Goal: Information Seeking & Learning: Learn about a topic

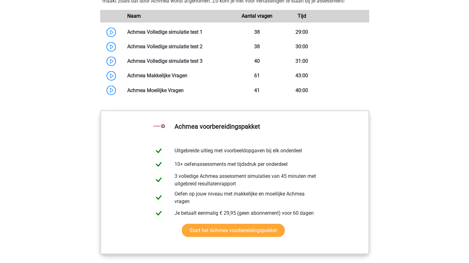
scroll to position [615, 0]
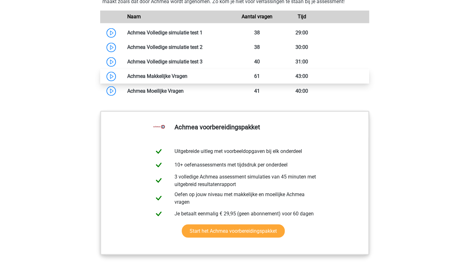
click at [188, 79] on link at bounding box center [188, 76] width 0 height 6
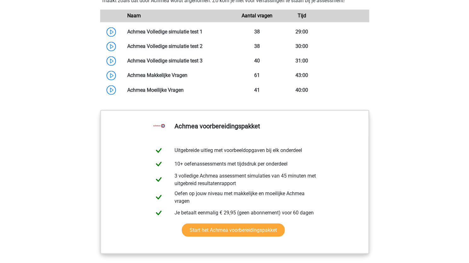
scroll to position [604, 0]
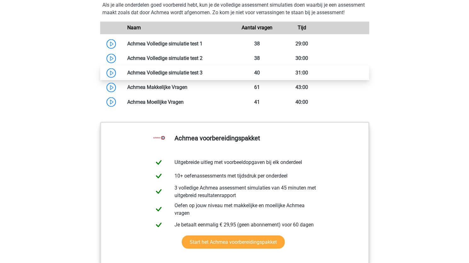
click at [203, 76] on link at bounding box center [203, 73] width 0 height 6
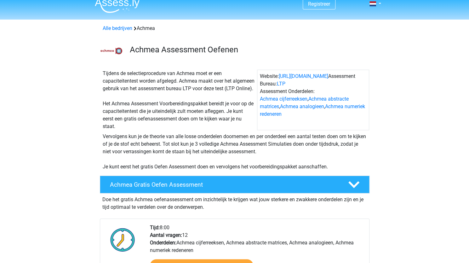
scroll to position [0, 0]
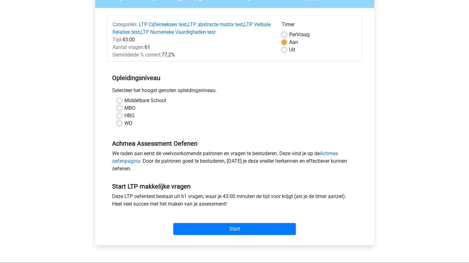
scroll to position [66, 0]
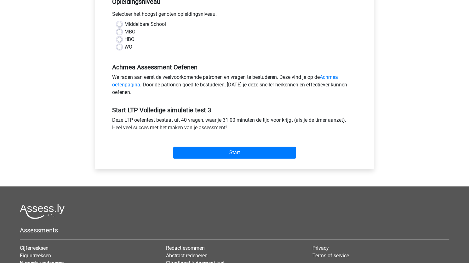
scroll to position [143, 0]
